Goal: Task Accomplishment & Management: Manage account settings

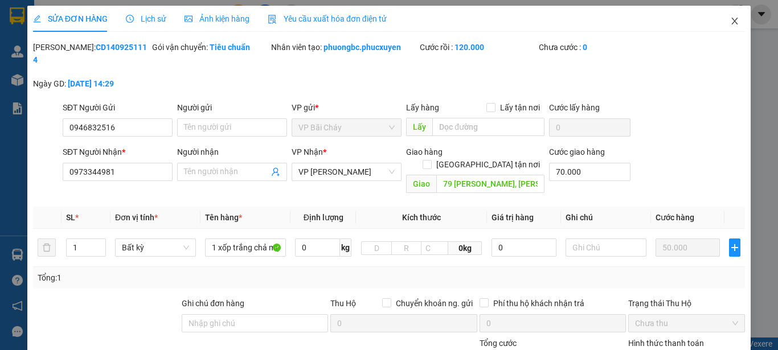
click at [730, 18] on icon "close" at bounding box center [734, 21] width 9 height 9
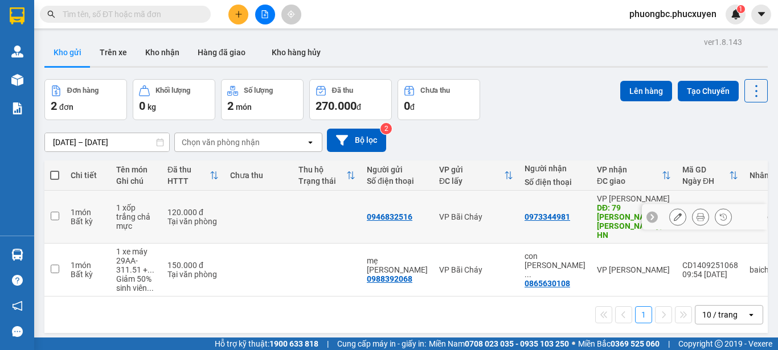
click at [55, 212] on input "checkbox" at bounding box center [55, 216] width 9 height 9
checkbox input "true"
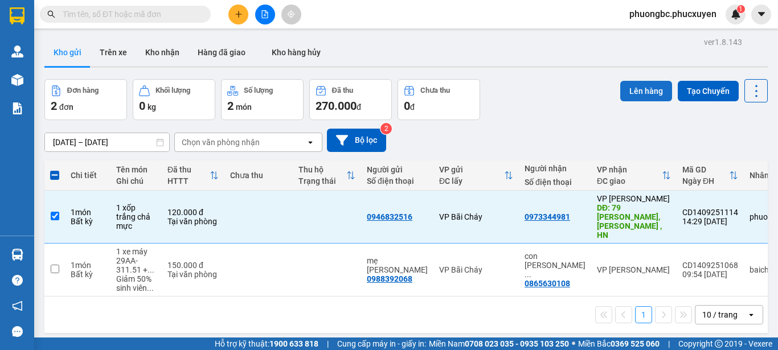
click at [629, 88] on button "Lên hàng" at bounding box center [646, 91] width 52 height 21
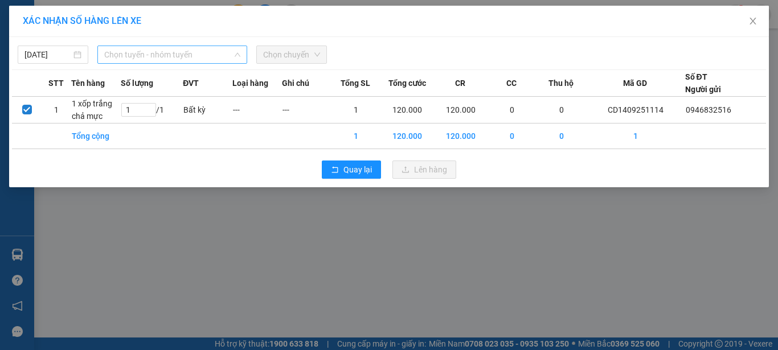
click at [213, 56] on span "Chọn tuyến - nhóm tuyến" at bounding box center [172, 54] width 136 height 17
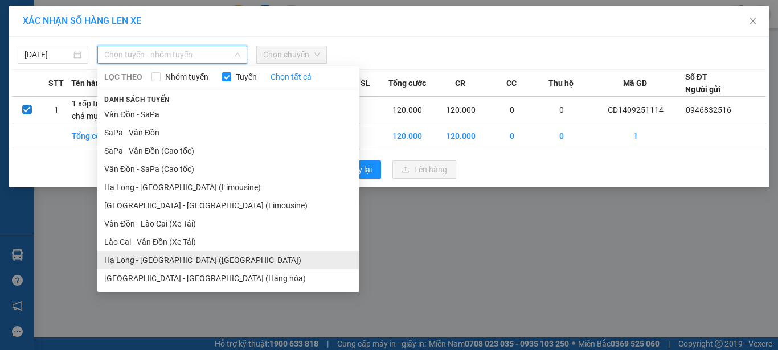
click at [155, 257] on li "Hạ Long - [GEOGRAPHIC_DATA] ([GEOGRAPHIC_DATA])" at bounding box center [228, 260] width 262 height 18
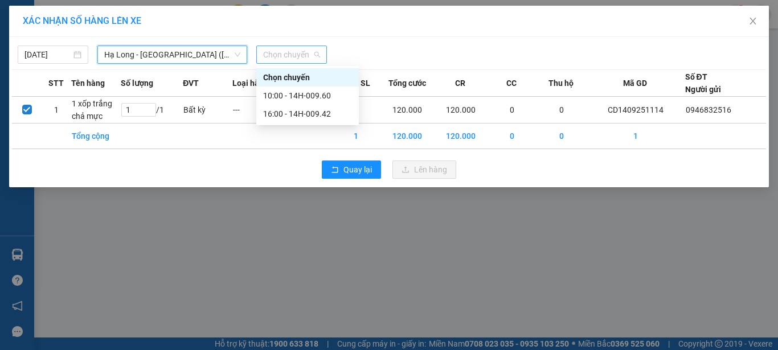
click at [289, 55] on span "Chọn chuyến" at bounding box center [291, 54] width 57 height 17
click at [304, 112] on div "16:00 - 14H-009.42" at bounding box center [307, 114] width 89 height 13
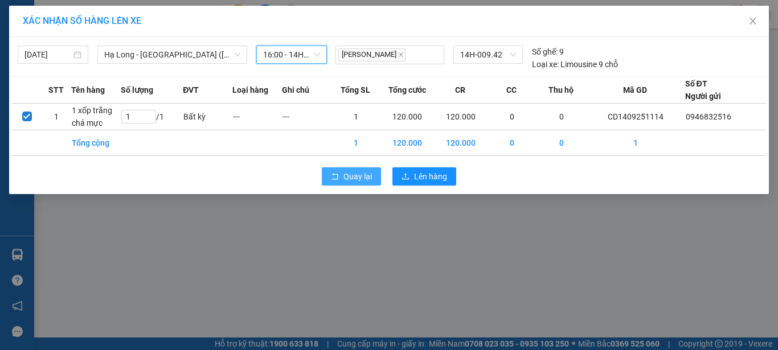
click at [350, 174] on span "Quay lại" at bounding box center [358, 176] width 28 height 13
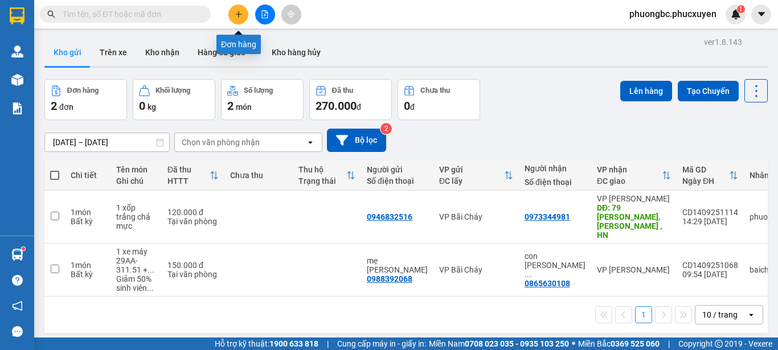
click at [242, 11] on icon "plus" at bounding box center [239, 14] width 8 height 8
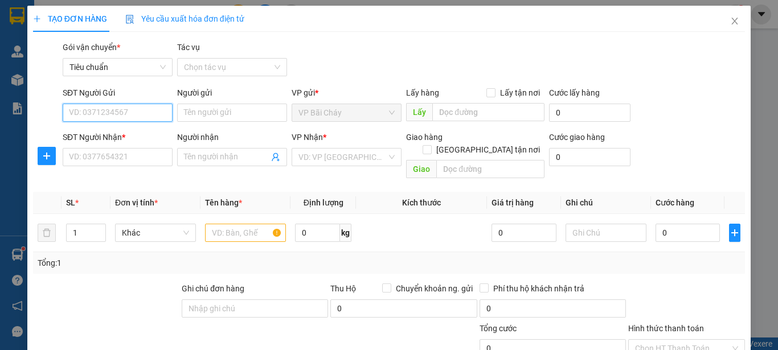
click at [125, 111] on input "SĐT Người Gửi" at bounding box center [118, 113] width 110 height 18
click at [95, 134] on div "0826268334 - [PERSON_NAME]" at bounding box center [125, 135] width 112 height 13
type input "0826268334"
type input "[PERSON_NAME]"
type input "0826268334"
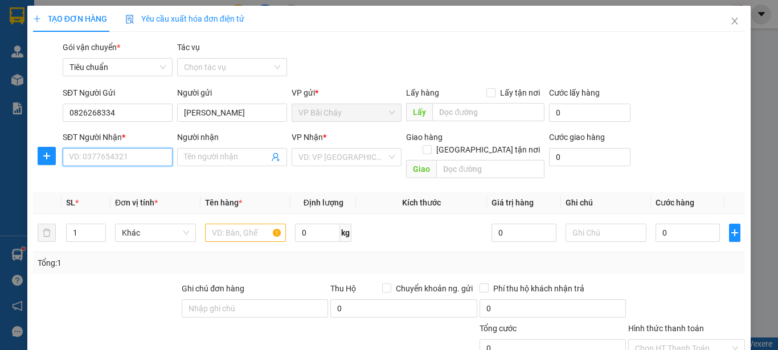
click at [98, 160] on input "SĐT Người Nhận *" at bounding box center [118, 157] width 110 height 18
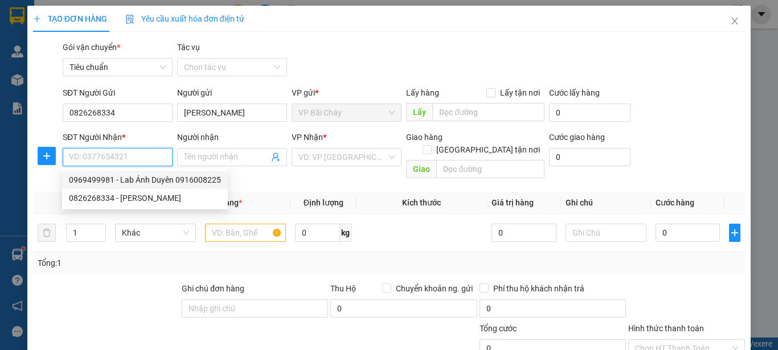
click at [122, 179] on div "0969499981 - Lab Ánh Duyên 0916008225" at bounding box center [145, 180] width 152 height 13
type input "0969499981"
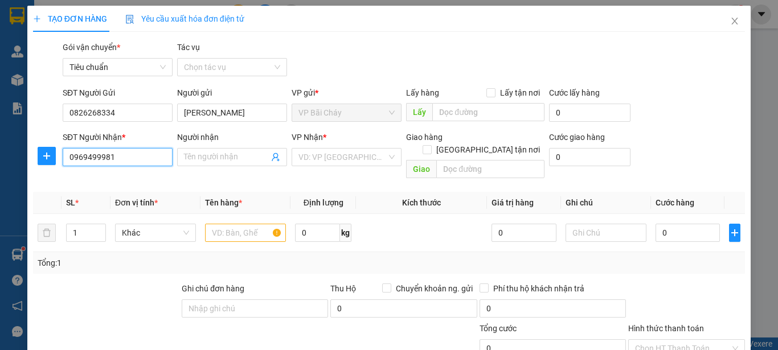
type input "Lab Ánh Duyên 0916008225"
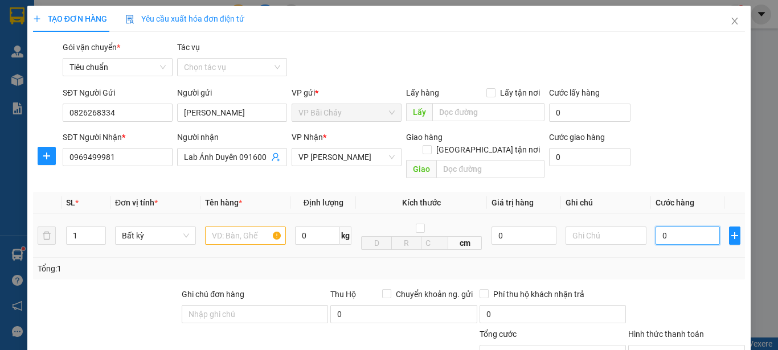
click at [668, 227] on input "0" at bounding box center [688, 236] width 64 height 18
type input "3"
type input "30"
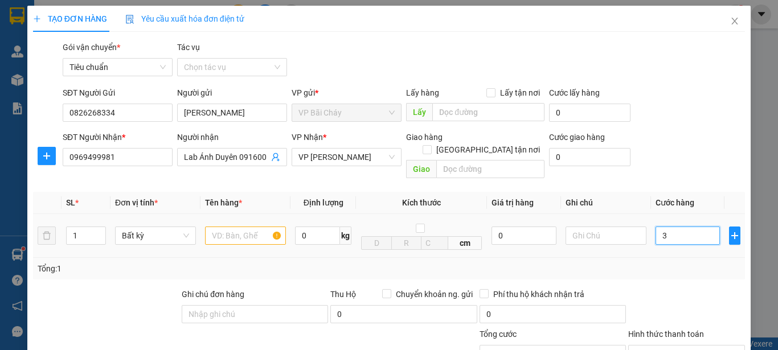
type input "30"
type input "30.000"
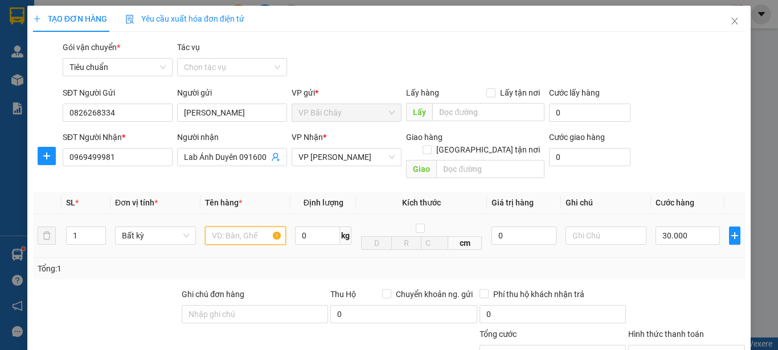
click at [235, 227] on input "text" at bounding box center [245, 236] width 81 height 18
click at [220, 227] on input "Mãu răng" at bounding box center [245, 236] width 81 height 18
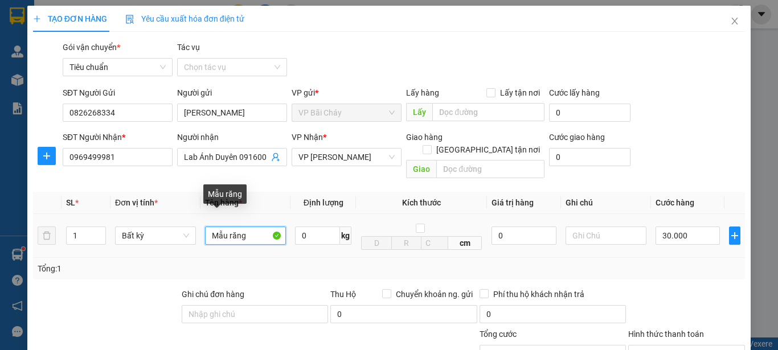
click at [207, 227] on input "Mẫu răng" at bounding box center [245, 236] width 81 height 18
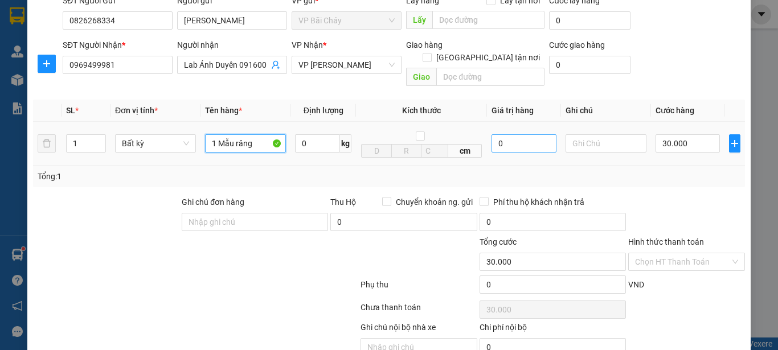
scroll to position [114, 0]
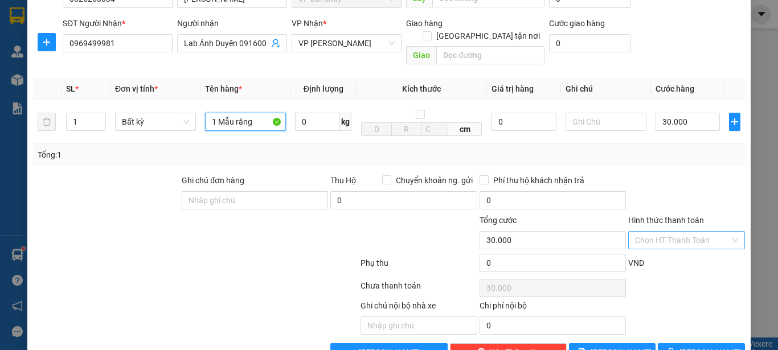
type input "1 Mẫu răng"
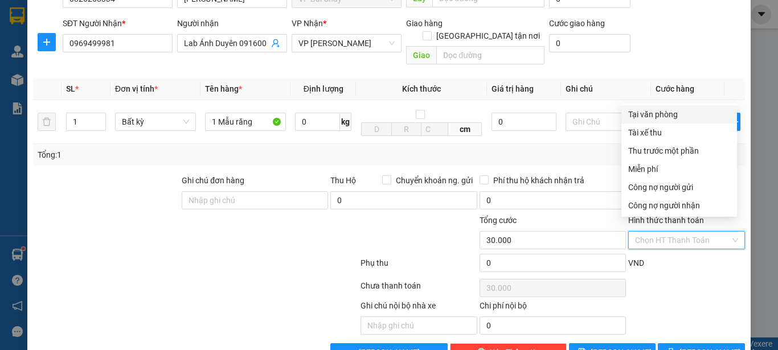
click at [681, 232] on input "Hình thức thanh toán" at bounding box center [682, 240] width 95 height 17
click at [664, 116] on div "Tại văn phòng" at bounding box center [679, 114] width 102 height 13
type input "0"
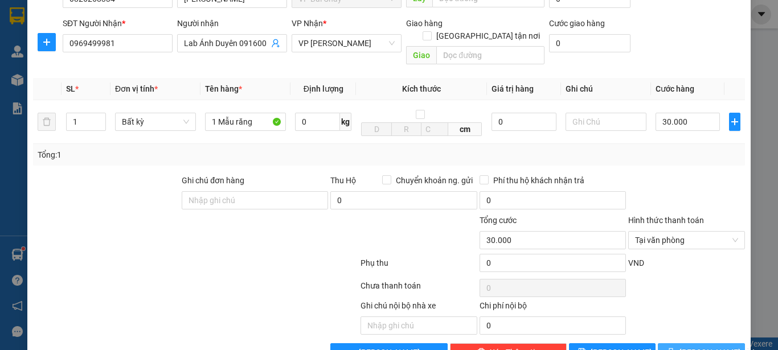
click at [688, 346] on span "[PERSON_NAME] và In" at bounding box center [720, 352] width 80 height 13
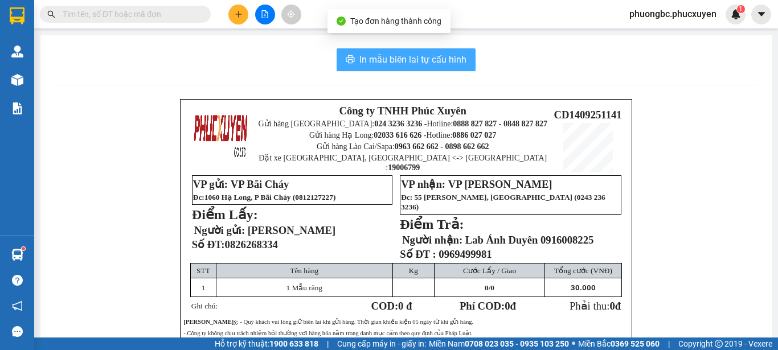
click at [397, 55] on span "In mẫu biên lai tự cấu hình" at bounding box center [413, 59] width 107 height 14
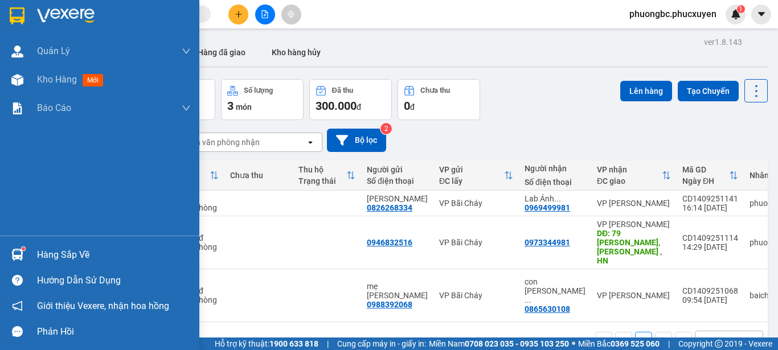
click at [18, 252] on img at bounding box center [17, 255] width 12 height 12
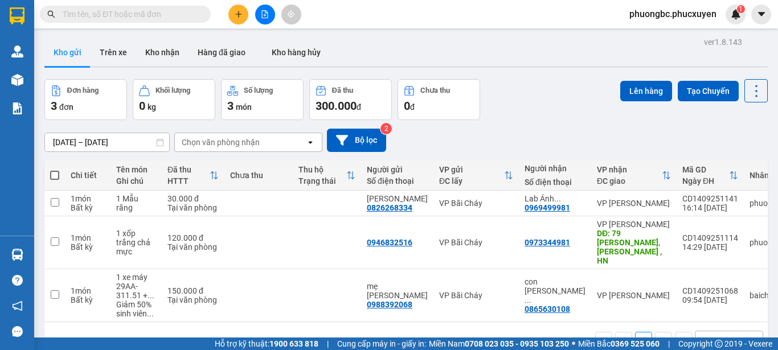
click at [561, 95] on section "Kết quả tìm kiếm ( 0 ) Bộ lọc No Data phuongbc.phucxuyen 1 [PERSON_NAME] lý gia…" at bounding box center [389, 175] width 778 height 350
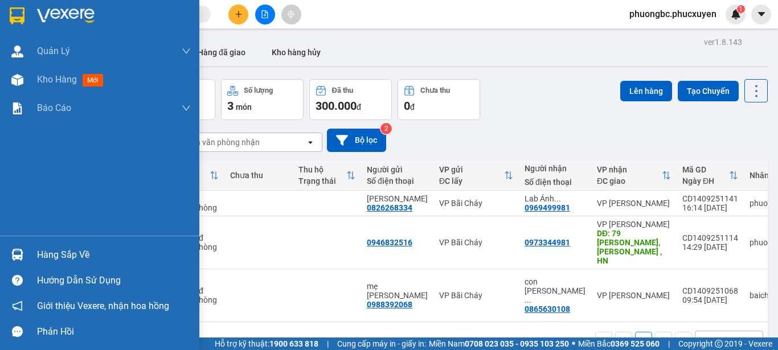
click at [54, 255] on div "Hàng sắp về" at bounding box center [114, 255] width 154 height 17
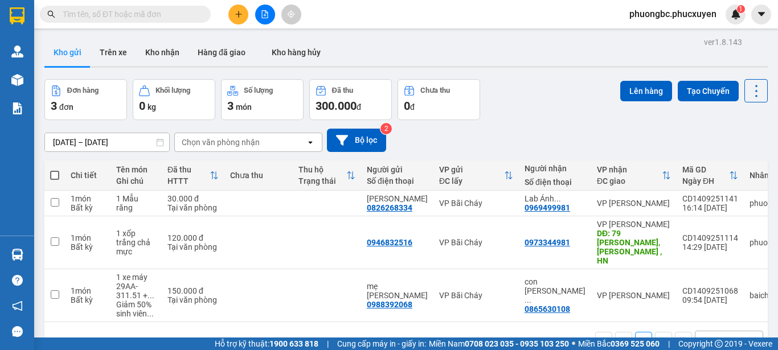
click at [524, 121] on section "Kết quả tìm kiếm ( 0 ) Bộ lọc No Data phuongbc.phucxuyen 1 [PERSON_NAME] lý gia…" at bounding box center [389, 175] width 778 height 350
click at [53, 202] on input "checkbox" at bounding box center [55, 202] width 9 height 9
checkbox input "true"
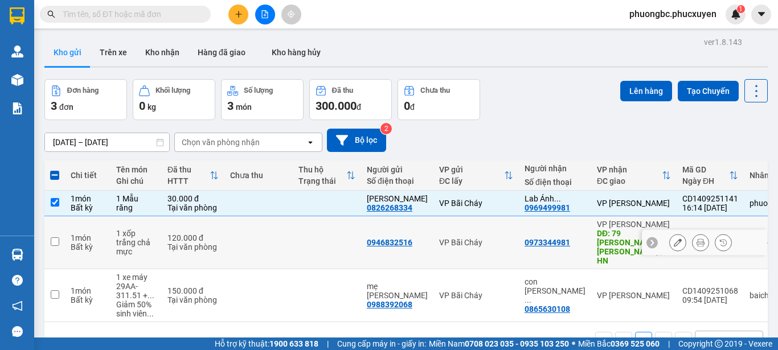
click at [55, 238] on input "checkbox" at bounding box center [55, 242] width 9 height 9
checkbox input "true"
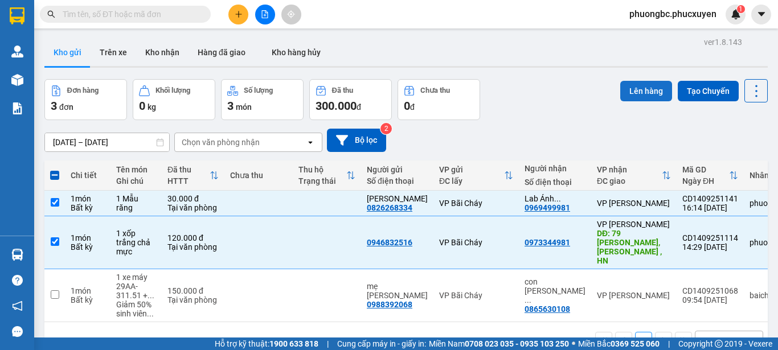
click at [647, 88] on button "Lên hàng" at bounding box center [646, 91] width 52 height 21
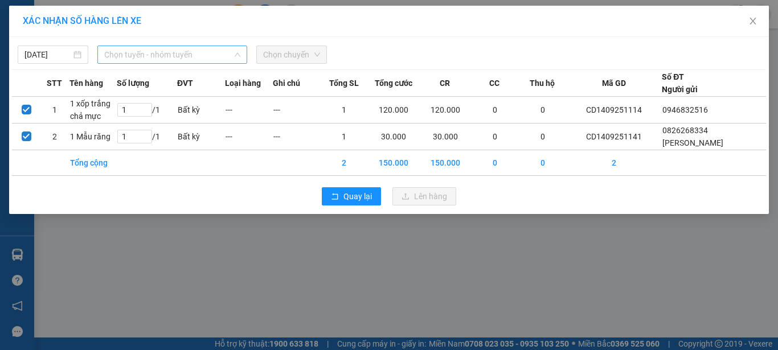
click at [207, 54] on span "Chọn tuyến - nhóm tuyến" at bounding box center [172, 54] width 136 height 17
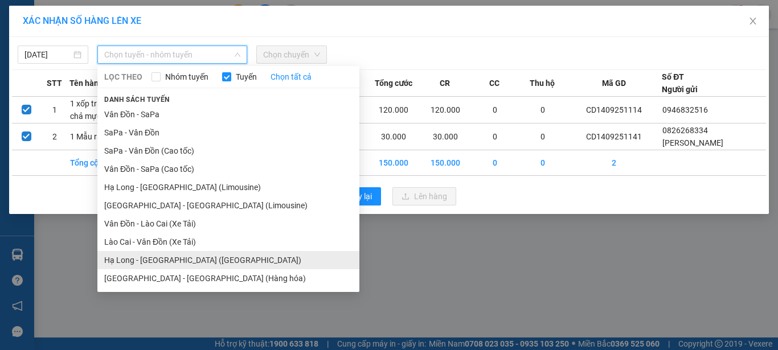
click at [157, 261] on li "Hạ Long - [GEOGRAPHIC_DATA] ([GEOGRAPHIC_DATA])" at bounding box center [228, 260] width 262 height 18
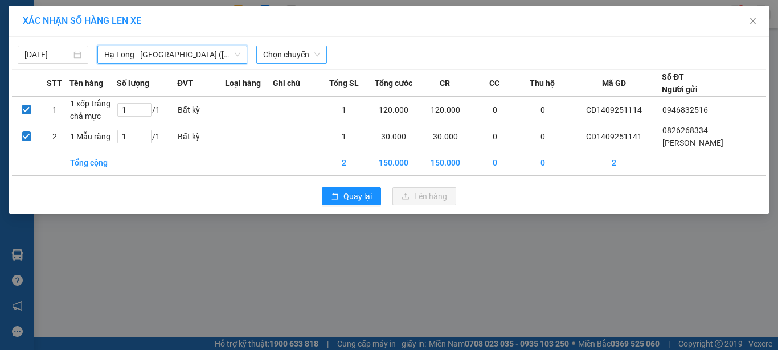
click at [307, 55] on span "Chọn chuyến" at bounding box center [291, 54] width 57 height 17
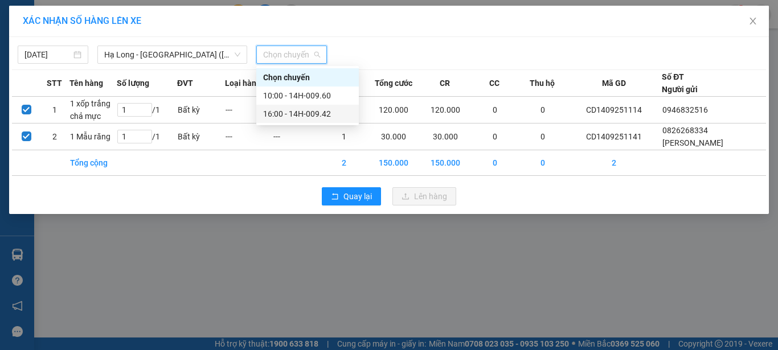
click at [308, 114] on div "16:00 - 14H-009.42" at bounding box center [307, 114] width 89 height 13
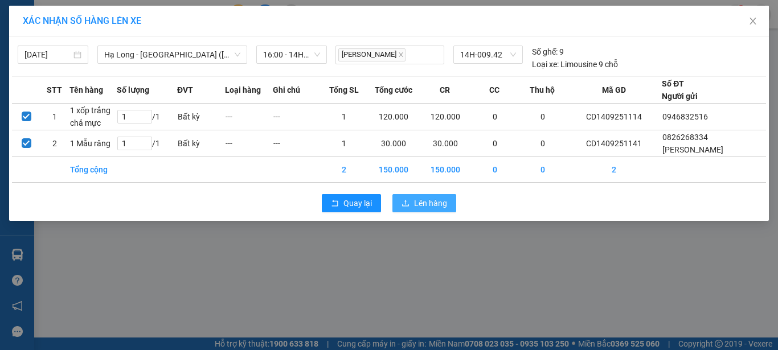
click at [422, 202] on span "Lên hàng" at bounding box center [430, 203] width 33 height 13
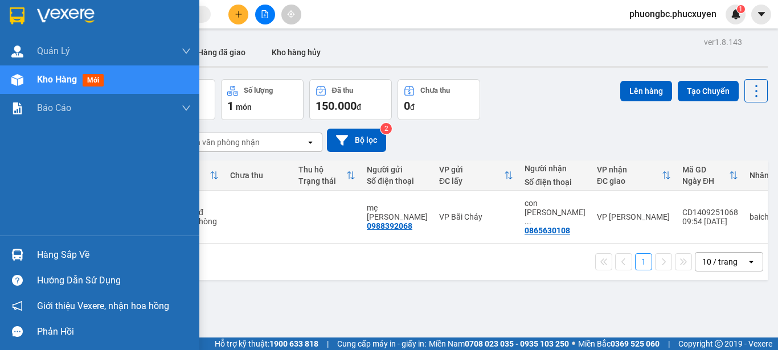
click at [60, 254] on div "Hàng sắp về" at bounding box center [114, 255] width 154 height 17
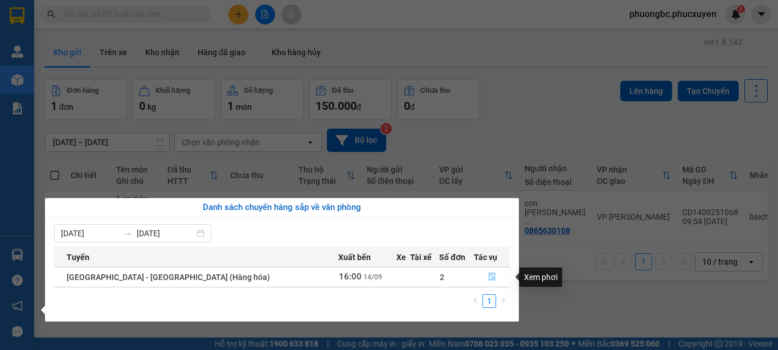
click at [488, 277] on icon "file-done" at bounding box center [492, 277] width 8 height 8
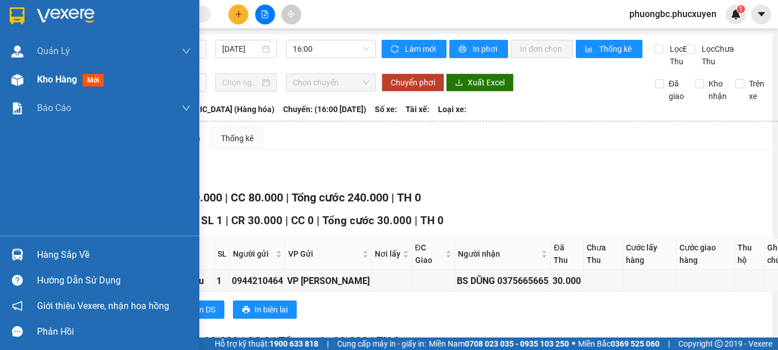
click at [52, 79] on span "Kho hàng" at bounding box center [57, 79] width 40 height 11
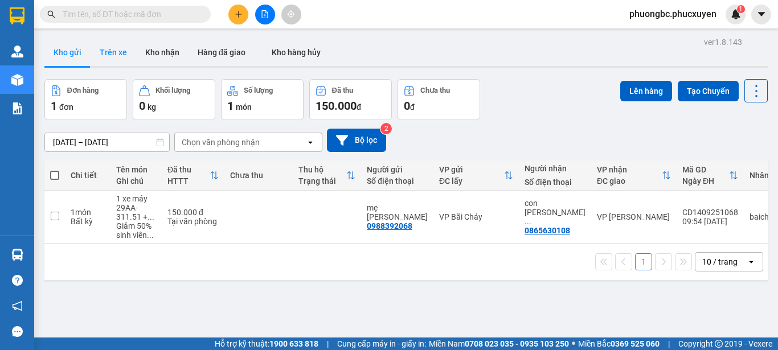
click at [114, 48] on button "Trên xe" at bounding box center [114, 52] width 46 height 27
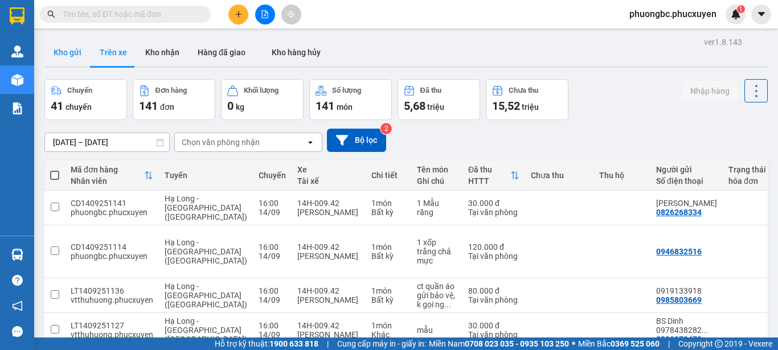
click at [65, 51] on button "Kho gửi" at bounding box center [67, 52] width 46 height 27
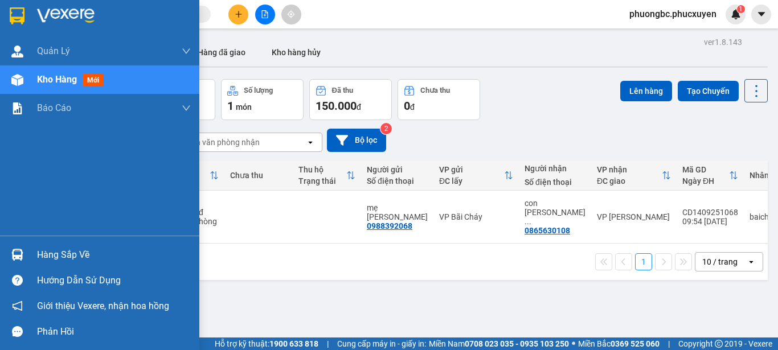
click at [62, 255] on div "Hàng sắp về" at bounding box center [114, 255] width 154 height 17
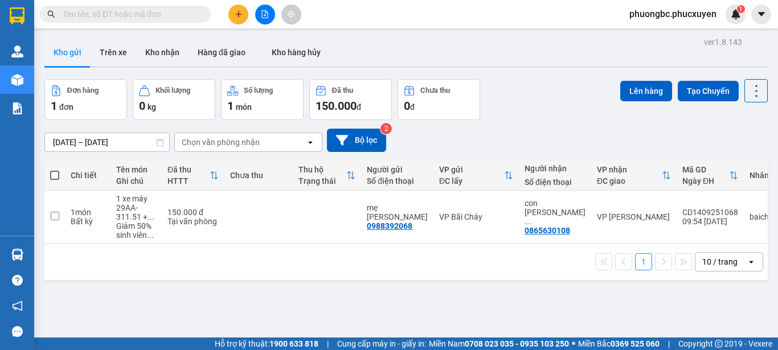
click at [597, 311] on section "Kết quả tìm kiếm ( 0 ) Bộ lọc No Data phuongbc.phucxuyen 1 [PERSON_NAME] lý gia…" at bounding box center [389, 175] width 778 height 350
click at [164, 51] on button "Kho nhận" at bounding box center [162, 52] width 52 height 27
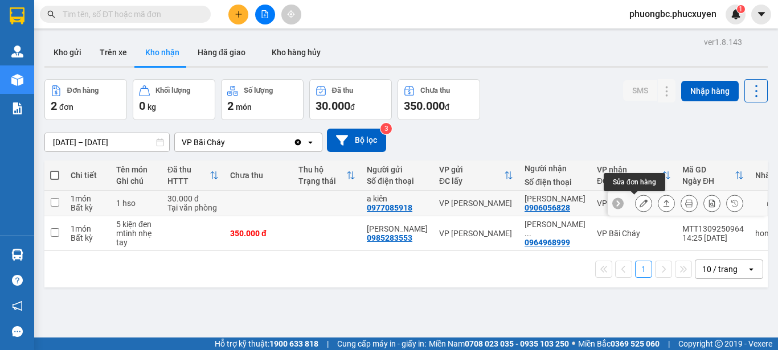
click at [640, 203] on icon at bounding box center [644, 203] width 8 height 8
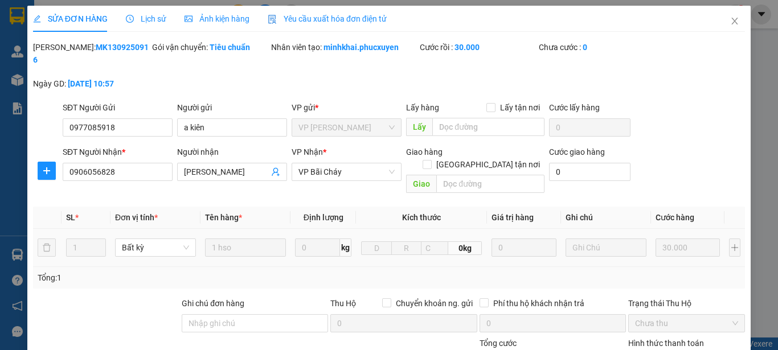
type input "0977085918"
type input "a kiên"
type input "0906056828"
type input "[PERSON_NAME]"
type input "30.000"
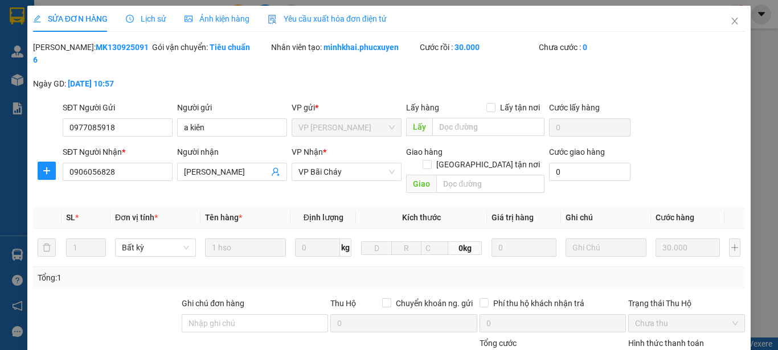
drag, startPoint x: 130, startPoint y: 46, endPoint x: 62, endPoint y: 52, distance: 68.6
click at [62, 52] on div "Mã ĐH: MK1309250916" at bounding box center [91, 53] width 117 height 25
copy b "MK1309250916"
click at [732, 21] on icon "close" at bounding box center [735, 21] width 6 height 7
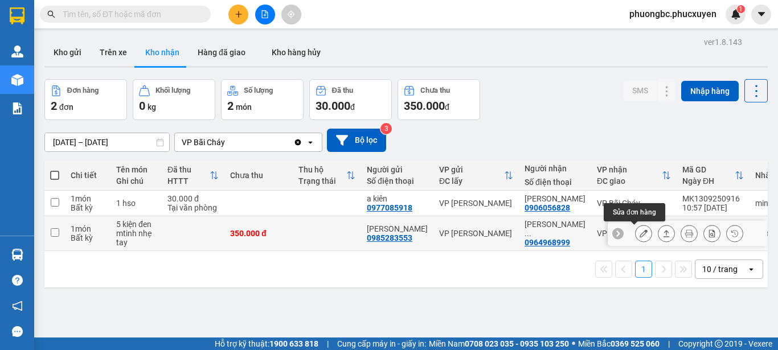
click at [640, 234] on icon at bounding box center [644, 234] width 8 height 8
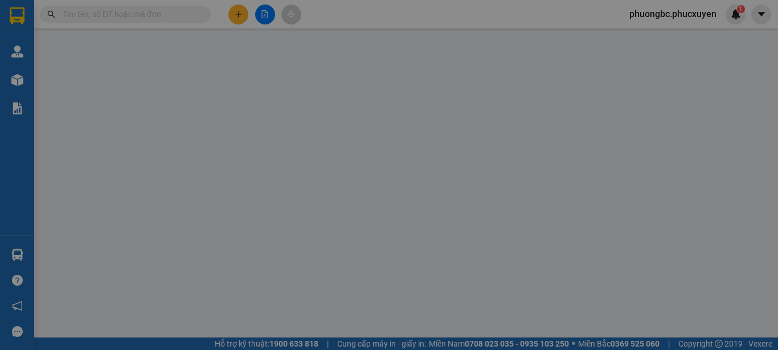
type input "0985283553"
type input "[PERSON_NAME]"
type input "0964968999"
type input "[PERSON_NAME] / 0974659190"
type input "350.000"
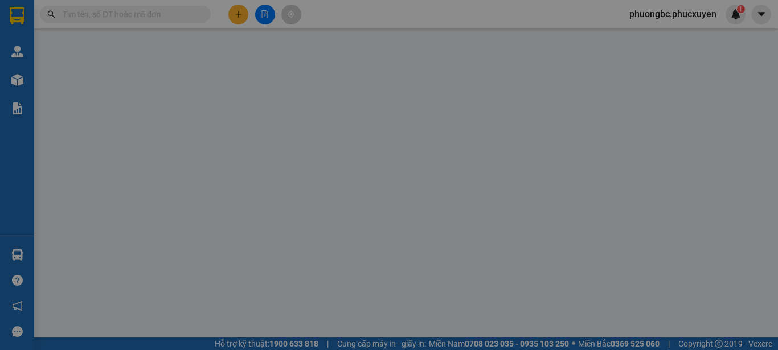
type input "350.000"
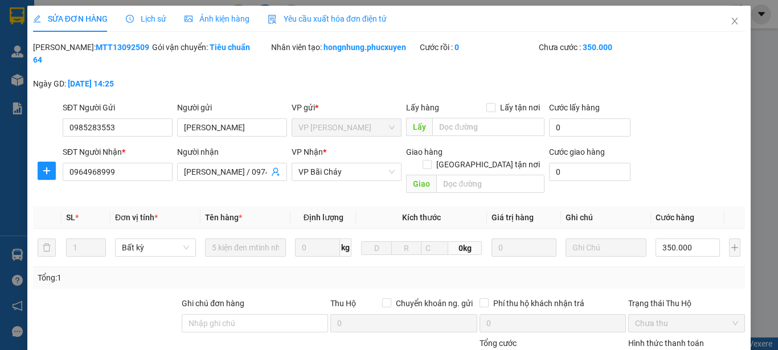
drag, startPoint x: 130, startPoint y: 48, endPoint x: 60, endPoint y: 52, distance: 70.2
click at [60, 52] on div "[PERSON_NAME]: MTT1309250964" at bounding box center [91, 53] width 117 height 25
copy b "MTT1309250964"
click at [730, 18] on icon "close" at bounding box center [734, 21] width 9 height 9
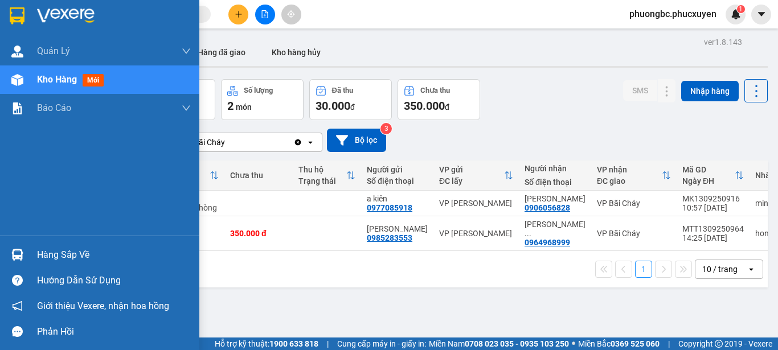
click at [46, 252] on div "Hàng sắp về" at bounding box center [114, 255] width 154 height 17
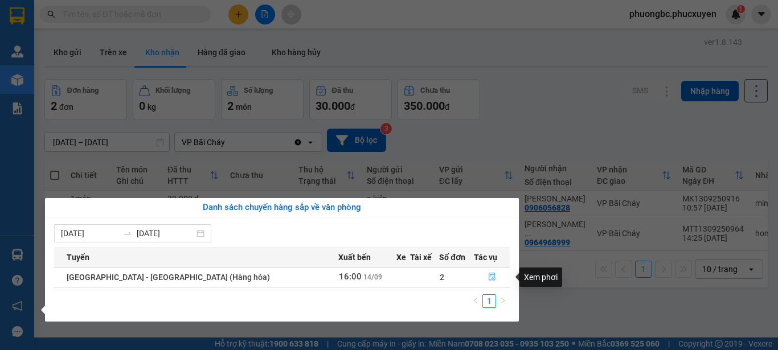
click at [488, 279] on icon "file-done" at bounding box center [492, 277] width 8 height 8
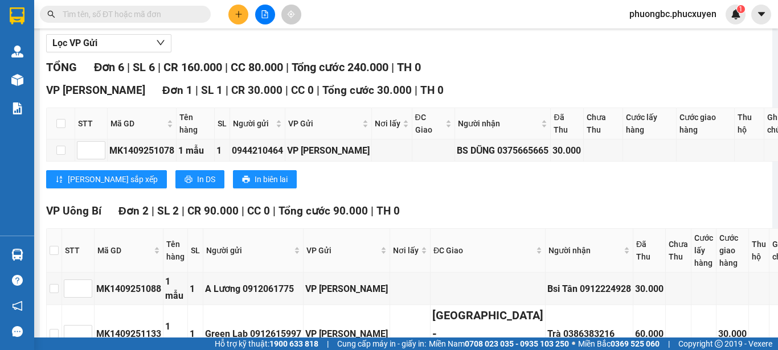
scroll to position [100, 0]
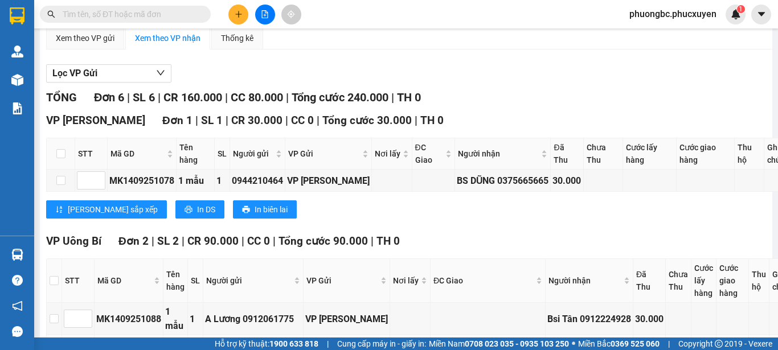
click at [150, 14] on input "text" at bounding box center [130, 14] width 134 height 13
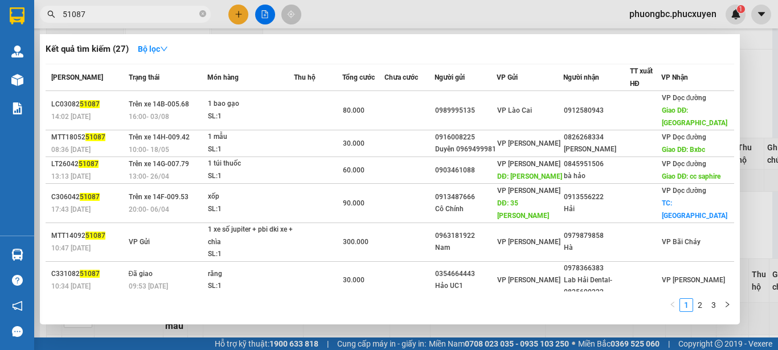
type input "51087"
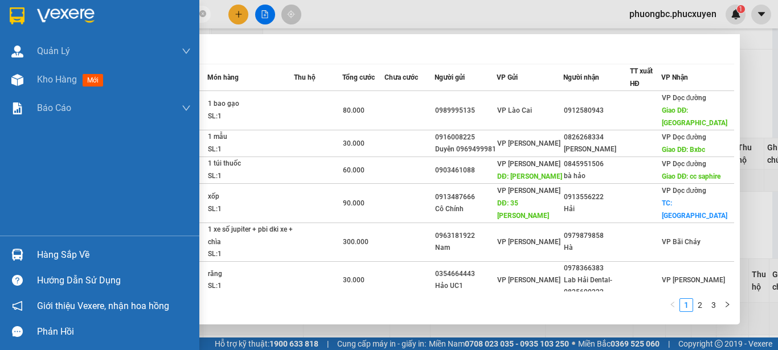
drag, startPoint x: 111, startPoint y: 11, endPoint x: 1, endPoint y: 3, distance: 109.7
click at [1, 3] on section "Kết quả tìm kiếm ( 27 ) Bộ lọc Mã ĐH Trạng thái Món hàng Thu hộ Tổng cước Chưa …" at bounding box center [389, 175] width 778 height 350
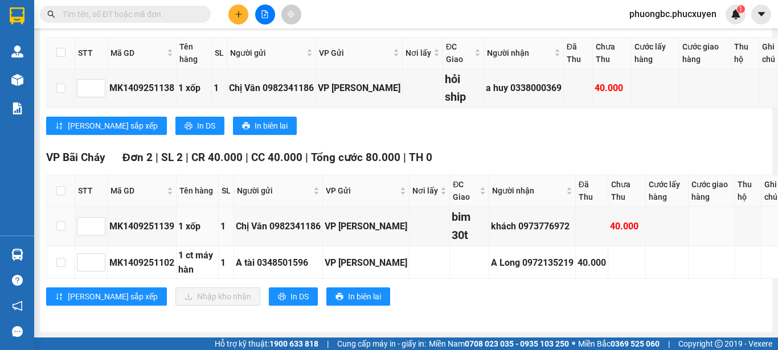
scroll to position [670, 0]
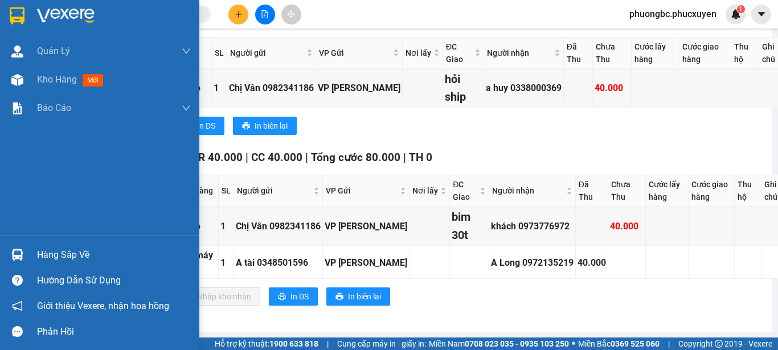
click at [58, 253] on div "Hàng sắp về" at bounding box center [114, 255] width 154 height 17
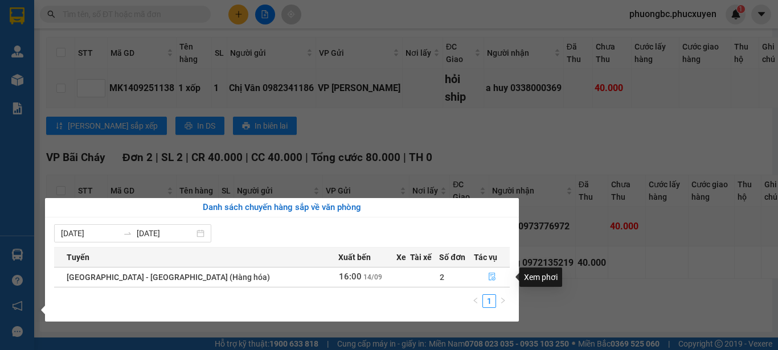
click at [489, 278] on icon "file-done" at bounding box center [492, 277] width 7 height 8
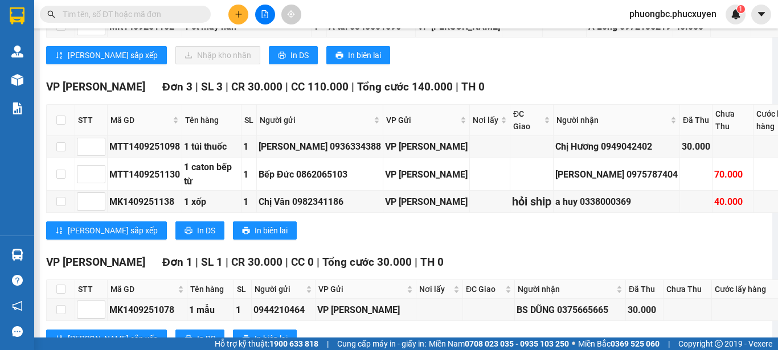
scroll to position [553, 0]
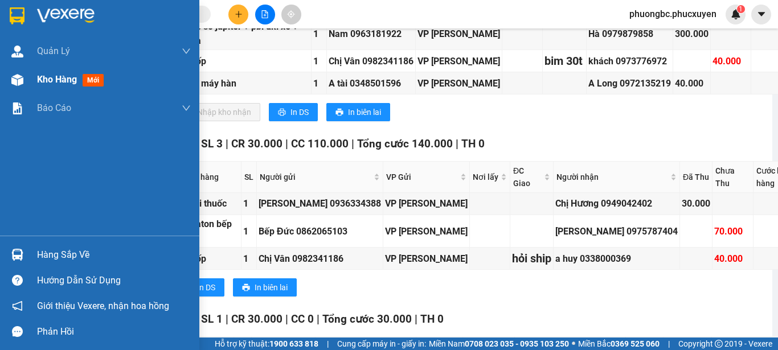
click at [57, 79] on span "Kho hàng" at bounding box center [57, 79] width 40 height 11
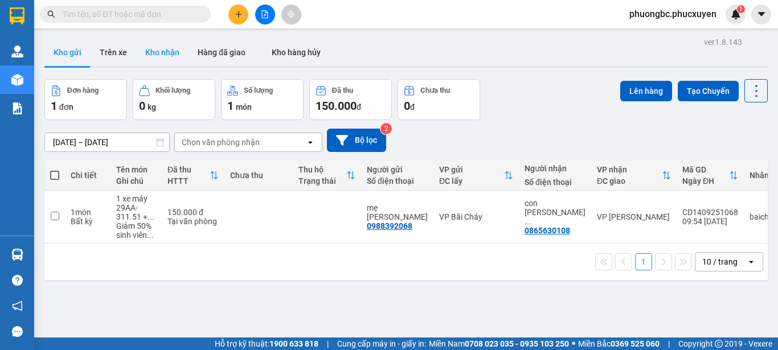
click at [165, 52] on button "Kho nhận" at bounding box center [162, 52] width 52 height 27
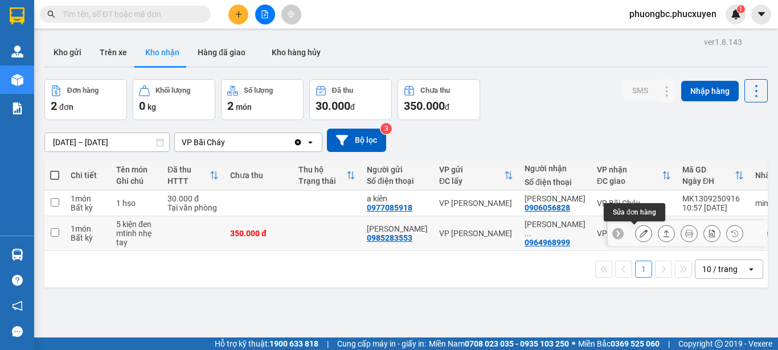
click at [640, 234] on icon at bounding box center [644, 234] width 8 height 8
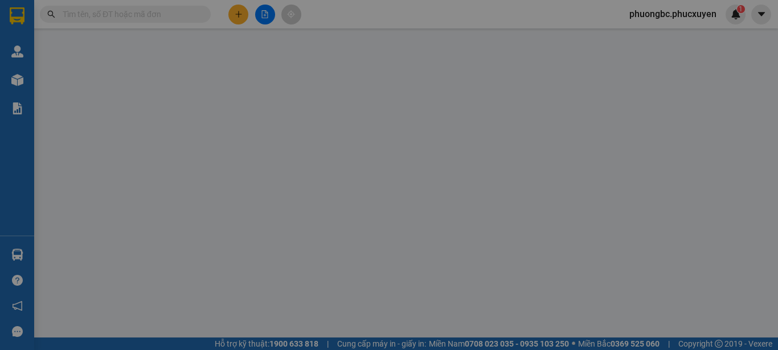
type input "0985283553"
type input "[PERSON_NAME]"
type input "0964968999"
type input "[PERSON_NAME] / 0974659190"
type input "350.000"
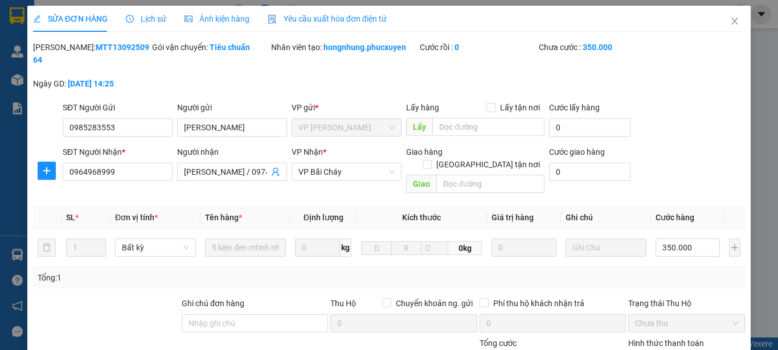
drag, startPoint x: 127, startPoint y: 46, endPoint x: 63, endPoint y: 54, distance: 64.9
click at [63, 54] on div "[PERSON_NAME]: MTT1309250964" at bounding box center [91, 59] width 119 height 36
copy b "MTT1309250964"
drag, startPoint x: 232, startPoint y: 116, endPoint x: 153, endPoint y: 116, distance: 79.8
click at [153, 116] on div "SĐT Người Gửi 0985283553 Người gửi Viết Minh Viết Minh VP gửi * VP Dương Đình N…" at bounding box center [403, 121] width 687 height 40
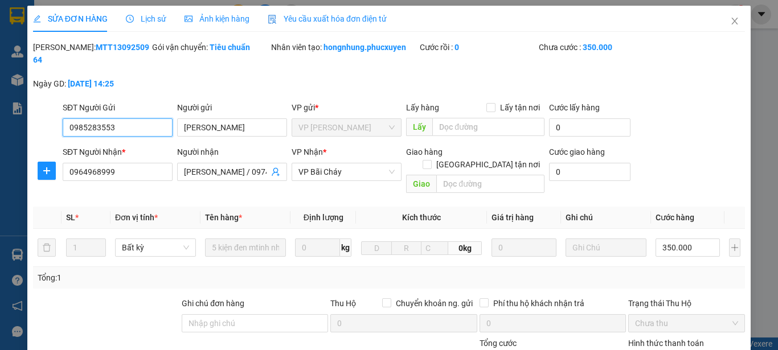
drag, startPoint x: 132, startPoint y: 115, endPoint x: 35, endPoint y: 115, distance: 96.3
click at [36, 115] on div "SĐT Người Gửi 0985283553 0985283553 Người gửi Viết Minh VP gửi * VP Dương Đình …" at bounding box center [389, 121] width 714 height 40
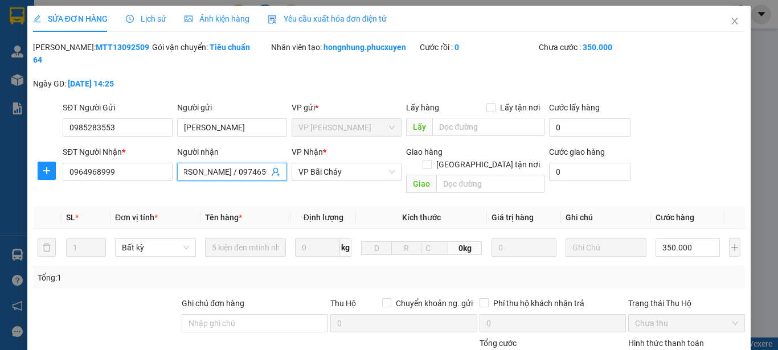
scroll to position [0, 19]
drag, startPoint x: 182, startPoint y: 160, endPoint x: 289, endPoint y: 170, distance: 107.6
click at [289, 170] on div "SĐT Người Nhận * 0964968999 Người nhận Hoàng Văn Hà / 0974659190 Hoàng Văn Hà /…" at bounding box center [403, 172] width 687 height 52
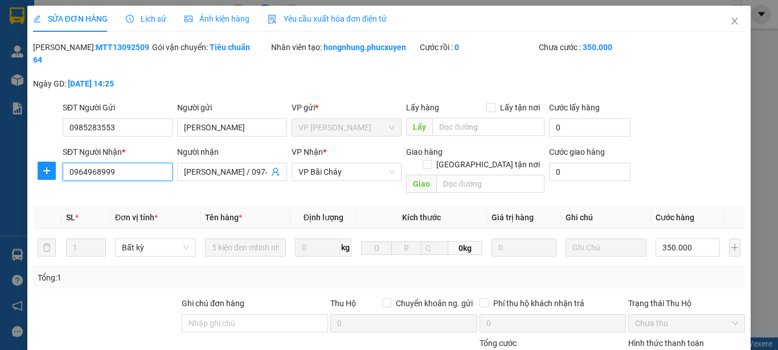
drag, startPoint x: 135, startPoint y: 158, endPoint x: 17, endPoint y: 162, distance: 118.0
click at [17, 162] on div "SỬA ĐƠN HÀNG Lịch sử Ảnh kiện hàng Yêu cầu xuất hóa đơn điện tử Total Paid Fee …" at bounding box center [389, 175] width 778 height 350
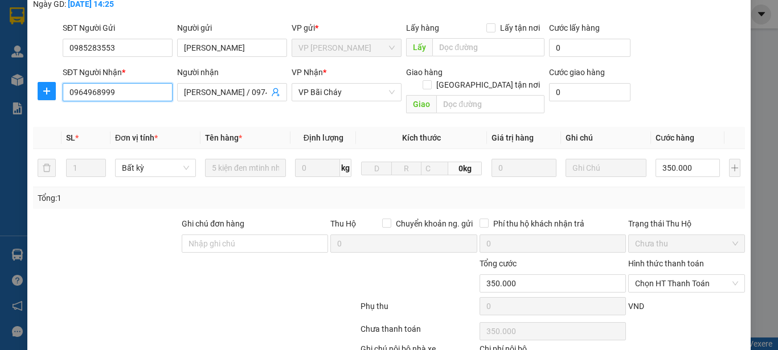
scroll to position [114, 0]
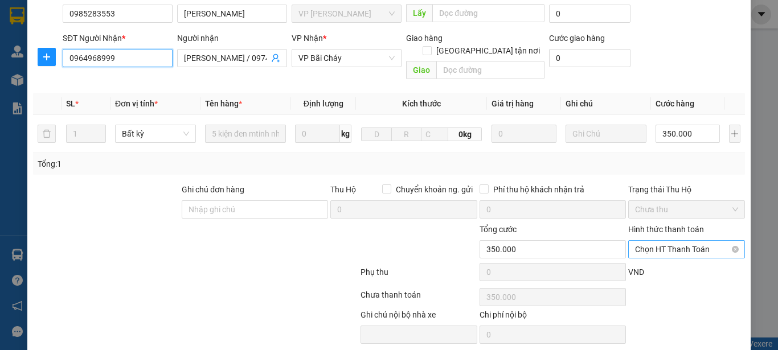
click at [703, 241] on span "Chọn HT Thanh Toán" at bounding box center [686, 249] width 103 height 17
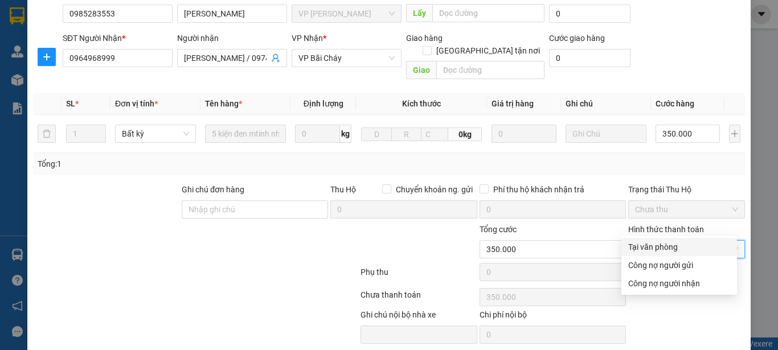
click at [651, 245] on div "Tại văn phòng" at bounding box center [679, 247] width 102 height 13
type input "0"
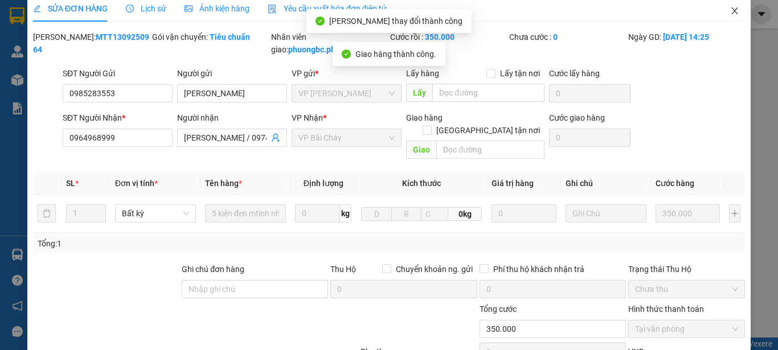
scroll to position [0, 0]
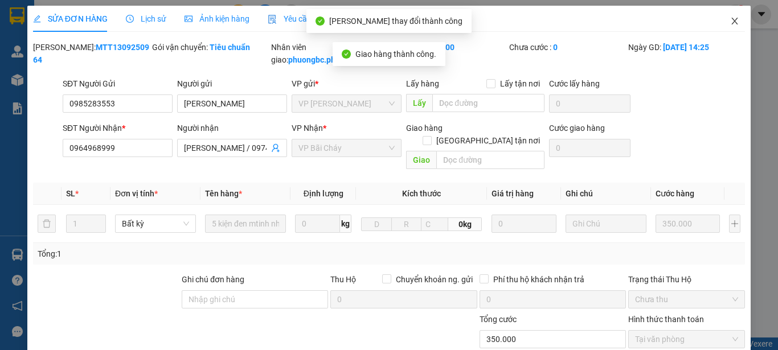
click at [730, 20] on icon "close" at bounding box center [734, 21] width 9 height 9
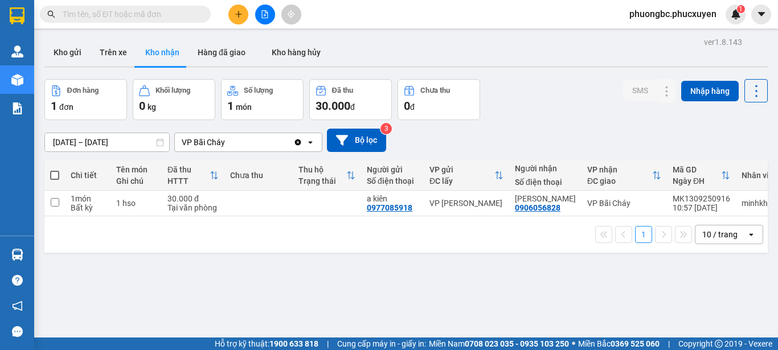
click at [355, 281] on div "ver 1.8.143 Kho gửi Trên xe Kho nhận Hàng đã giao Kho hàng hủy Đơn hàng 1 đơn K…" at bounding box center [406, 209] width 733 height 350
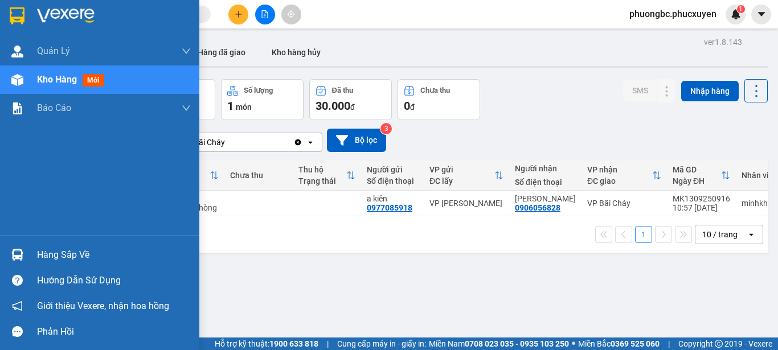
click at [54, 255] on div "Hàng sắp về" at bounding box center [114, 255] width 154 height 17
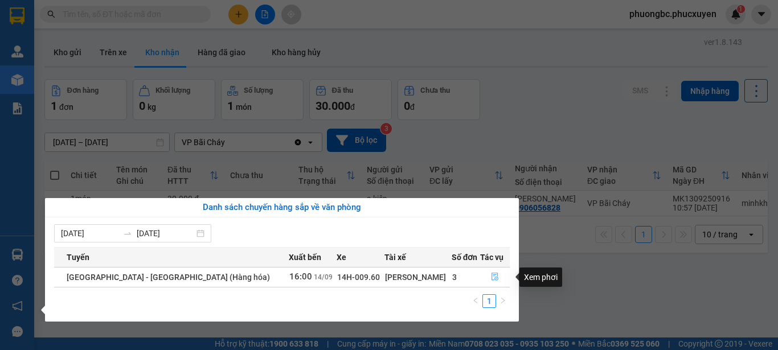
click at [491, 277] on icon "file-done" at bounding box center [495, 277] width 8 height 8
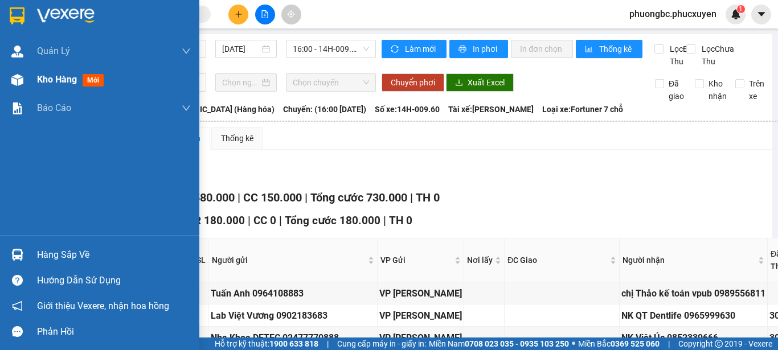
click at [60, 81] on span "Kho hàng" at bounding box center [57, 79] width 40 height 11
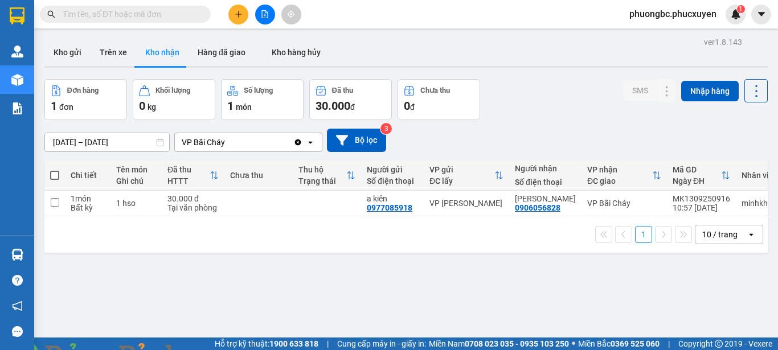
click at [210, 350] on img at bounding box center [206, 357] width 7 height 7
click at [304, 289] on div "ver 1.8.143 Kho gửi Trên xe Kho nhận Hàng đã giao Kho hàng hủy Đơn hàng 1 đơn K…" at bounding box center [406, 209] width 733 height 350
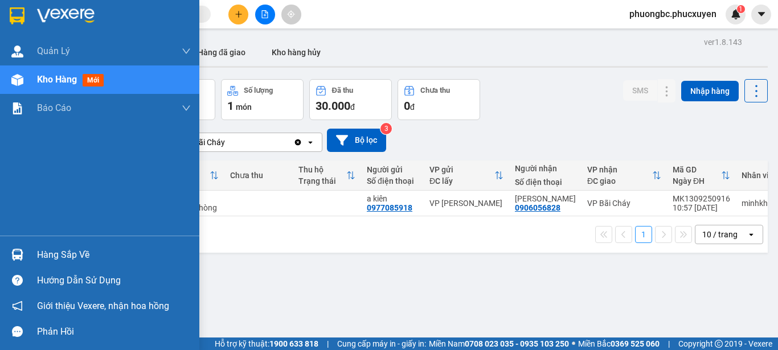
click at [66, 256] on div "Hàng sắp về" at bounding box center [114, 255] width 154 height 17
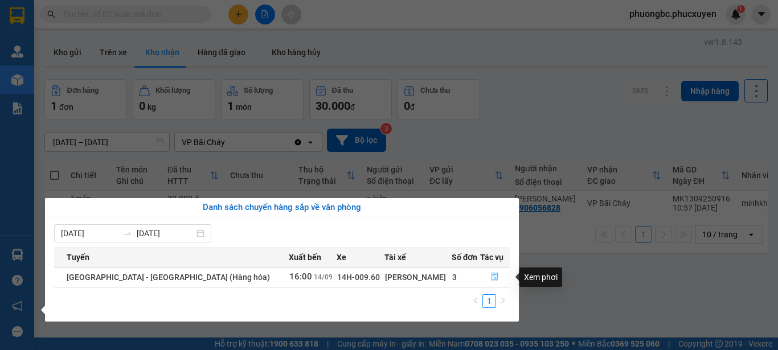
click at [491, 276] on icon "file-done" at bounding box center [495, 277] width 8 height 8
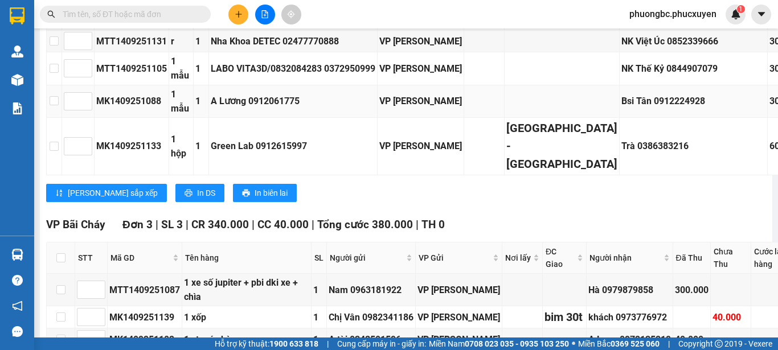
scroll to position [285, 0]
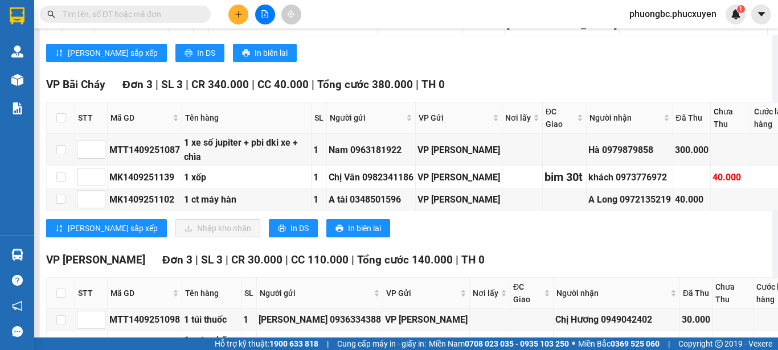
scroll to position [456, 0]
